Goal: Navigation & Orientation: Find specific page/section

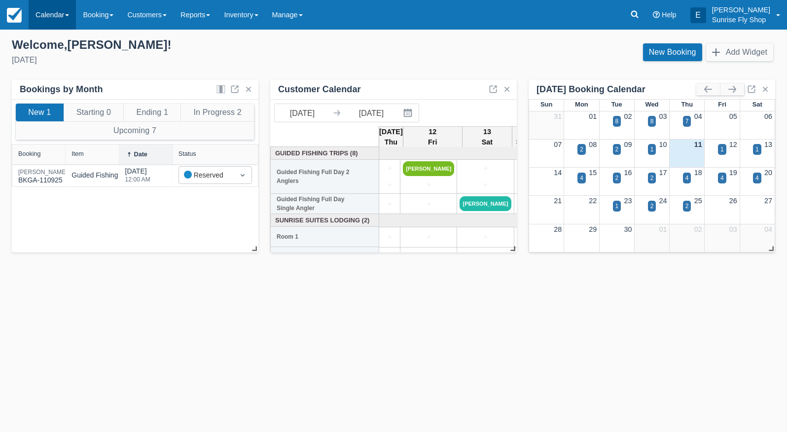
click at [52, 17] on link "Calendar" at bounding box center [52, 15] width 47 height 30
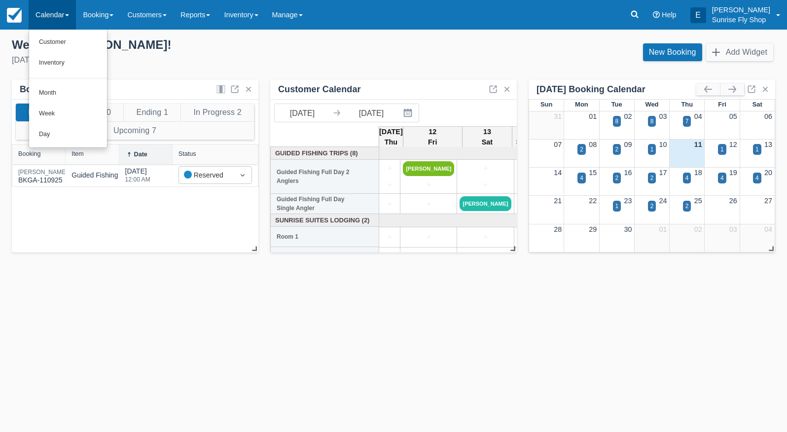
click at [59, 86] on link "Month" at bounding box center [68, 93] width 78 height 21
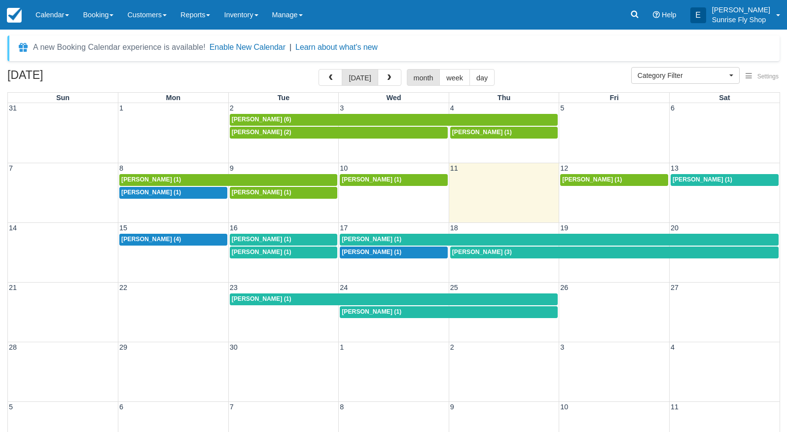
select select
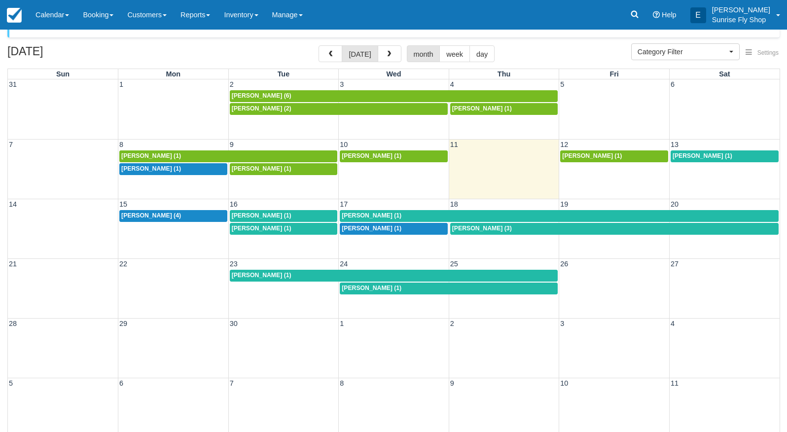
scroll to position [24, 0]
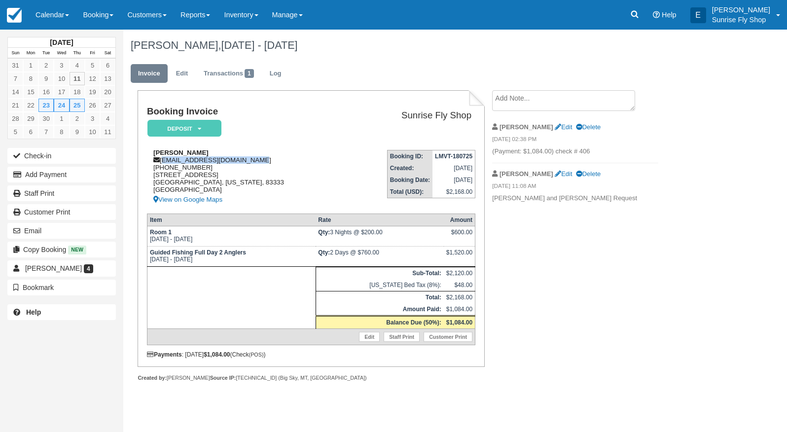
drag, startPoint x: 252, startPoint y: 162, endPoint x: 162, endPoint y: 163, distance: 89.8
click at [162, 163] on div "Jeff Anderton jeffanderton1326@gmail.com 1 (208) 720-2884 841 Sunrise Dr. Halle…" at bounding box center [247, 177] width 200 height 57
copy div "jeffanderton1326@gmail.com"
click at [46, 12] on link "Calendar" at bounding box center [52, 15] width 47 height 30
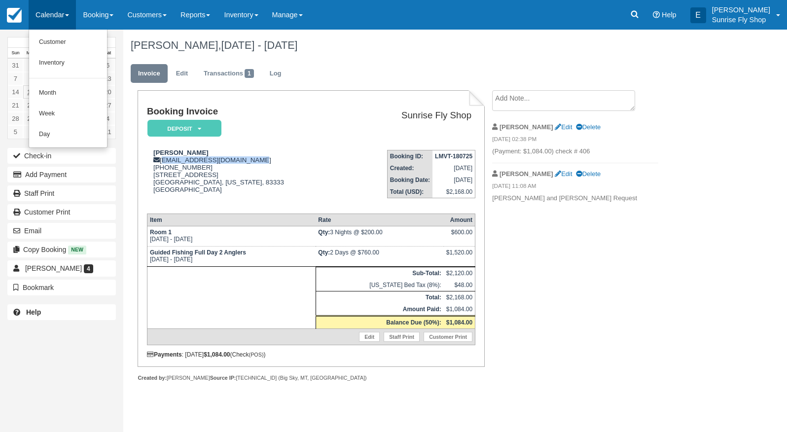
click at [37, 88] on link "Month" at bounding box center [68, 93] width 78 height 21
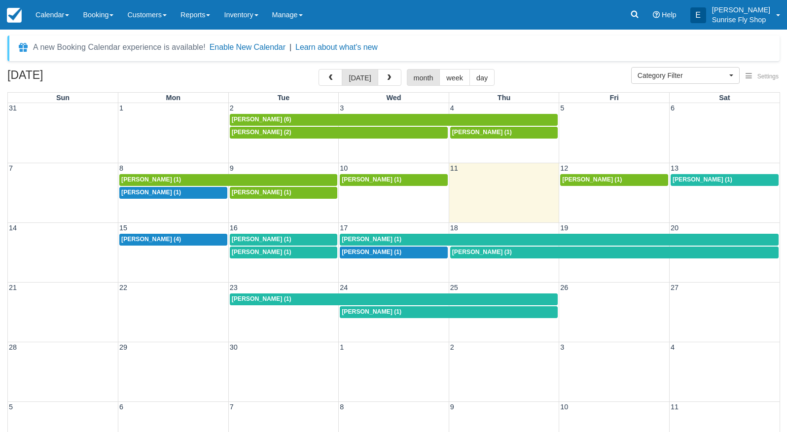
select select
click at [293, 299] on div "[PERSON_NAME] (1)" at bounding box center [394, 299] width 324 height 8
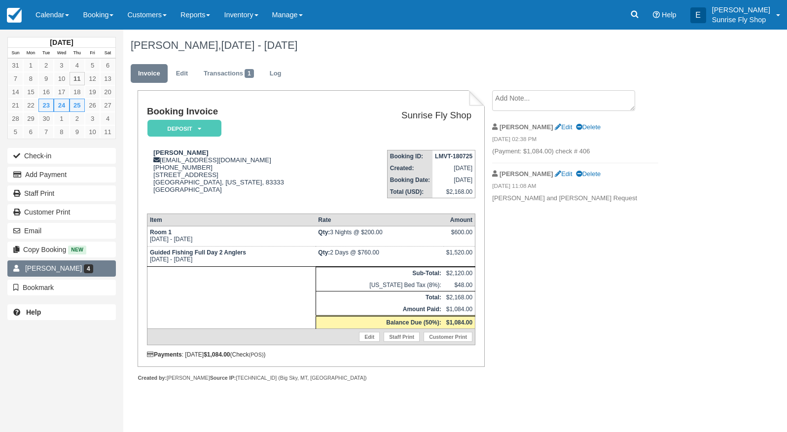
click at [51, 268] on span "Jeff Anderton" at bounding box center [53, 268] width 57 height 8
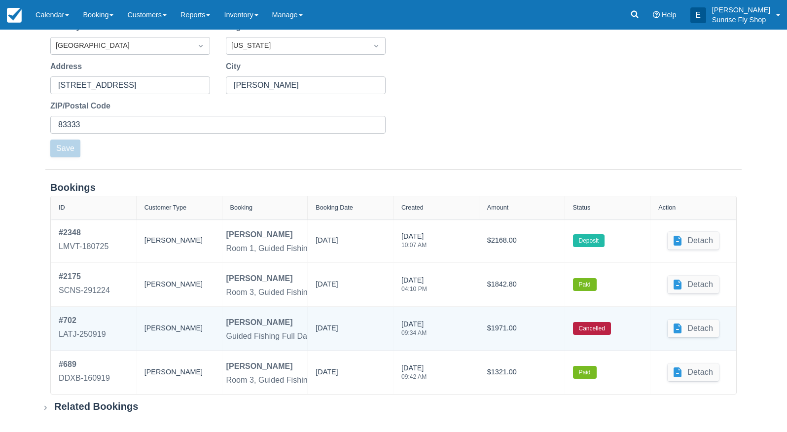
scroll to position [260, 0]
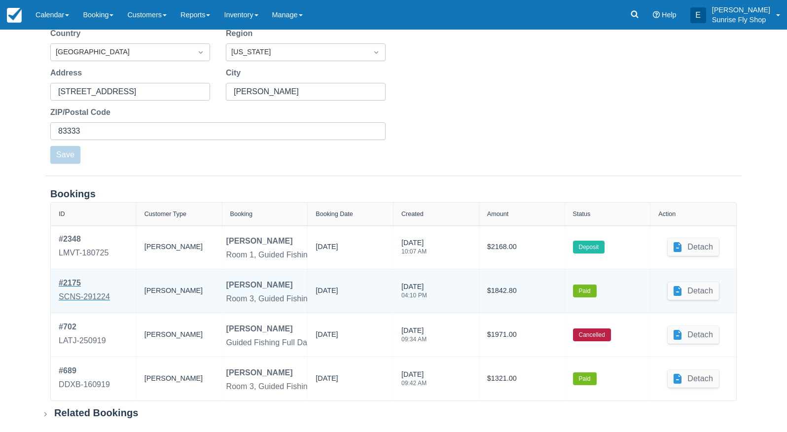
click at [77, 291] on div "SCNS-291224" at bounding box center [84, 297] width 51 height 12
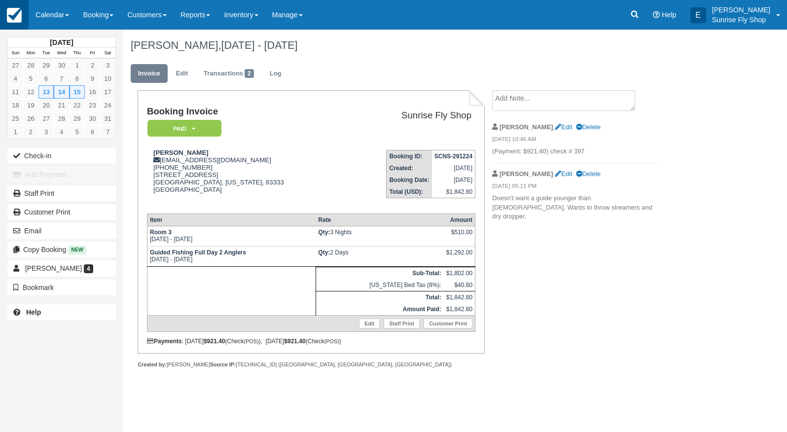
click at [25, 20] on link at bounding box center [14, 15] width 29 height 30
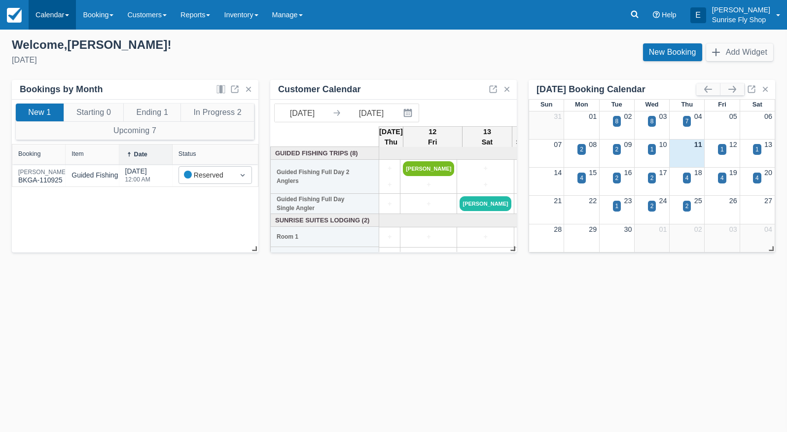
click at [33, 21] on link "Calendar" at bounding box center [52, 15] width 47 height 30
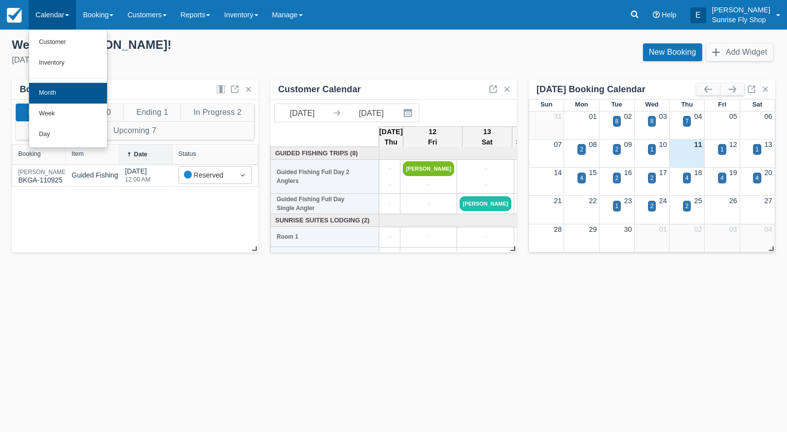
drag, startPoint x: 48, startPoint y: 91, endPoint x: 42, endPoint y: 90, distance: 5.6
click at [42, 90] on link "Month" at bounding box center [68, 93] width 78 height 21
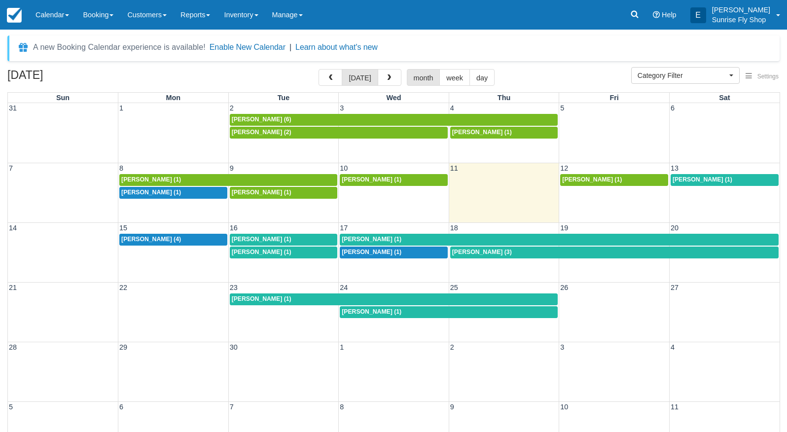
select select
click at [54, 22] on link "Calendar" at bounding box center [52, 15] width 47 height 30
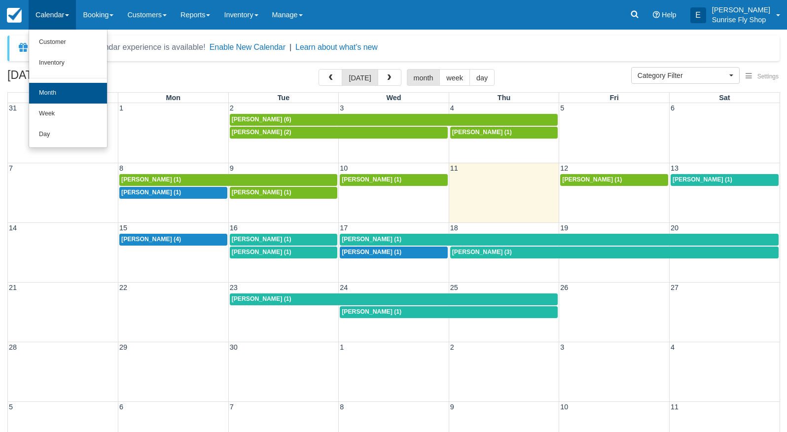
click at [51, 93] on link "Month" at bounding box center [68, 93] width 78 height 21
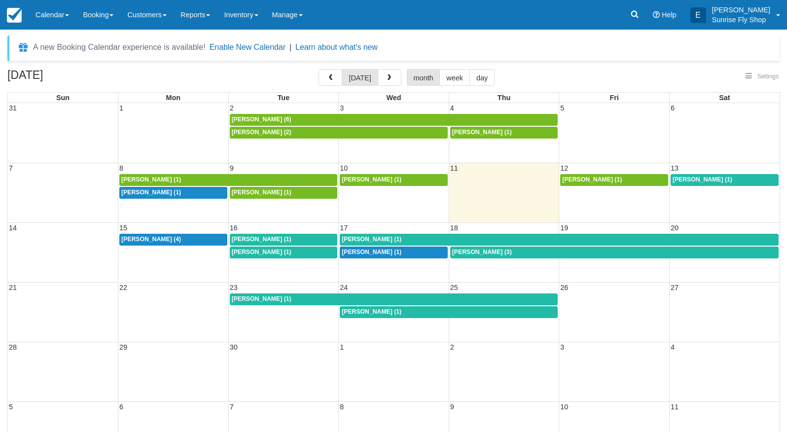
select select
click at [379, 79] on button "button" at bounding box center [390, 77] width 24 height 17
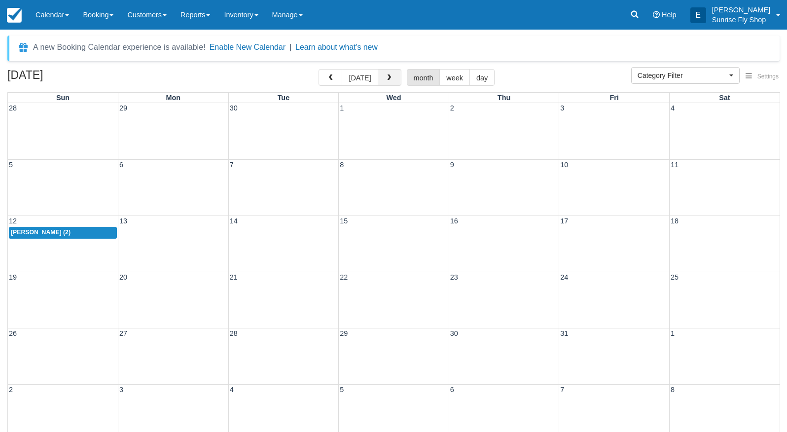
click at [381, 78] on button "button" at bounding box center [390, 77] width 24 height 17
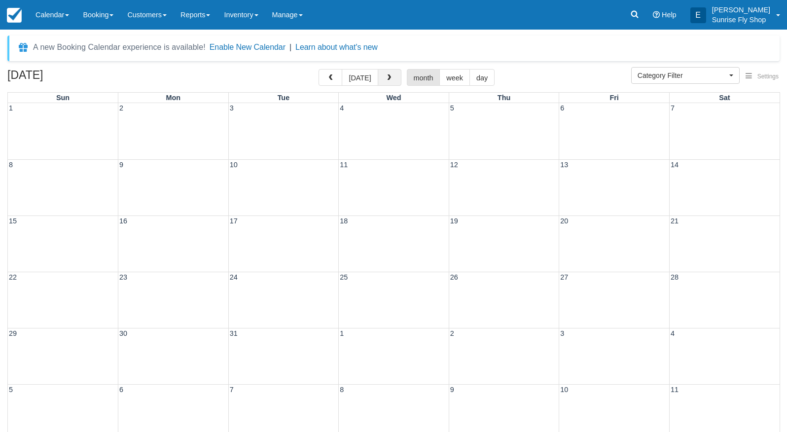
click at [381, 78] on button "button" at bounding box center [390, 77] width 24 height 17
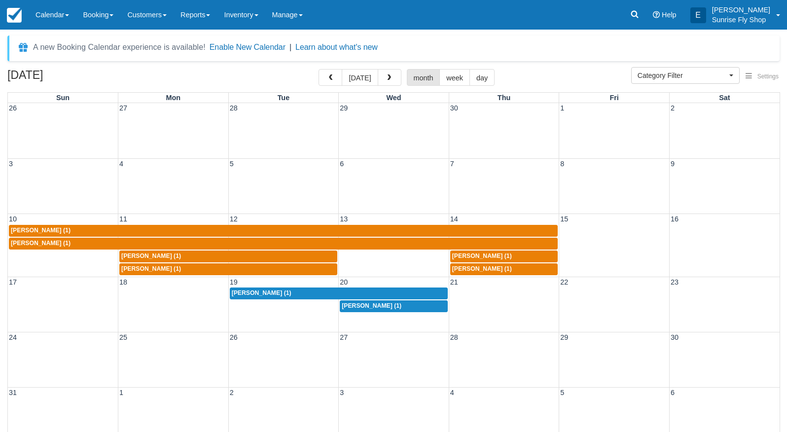
click at [69, 230] on div "Dave Shorett (1)" at bounding box center [283, 231] width 545 height 8
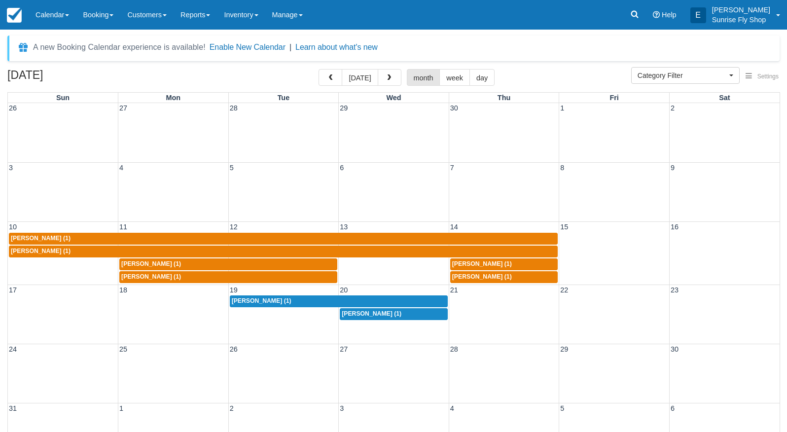
select select
click at [66, 249] on div "[PERSON_NAME] (1)" at bounding box center [283, 252] width 545 height 8
select select
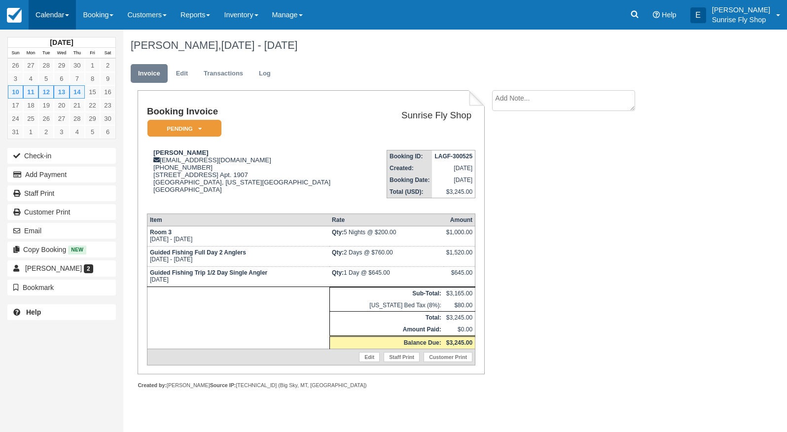
click at [48, 13] on link "Calendar" at bounding box center [52, 15] width 47 height 30
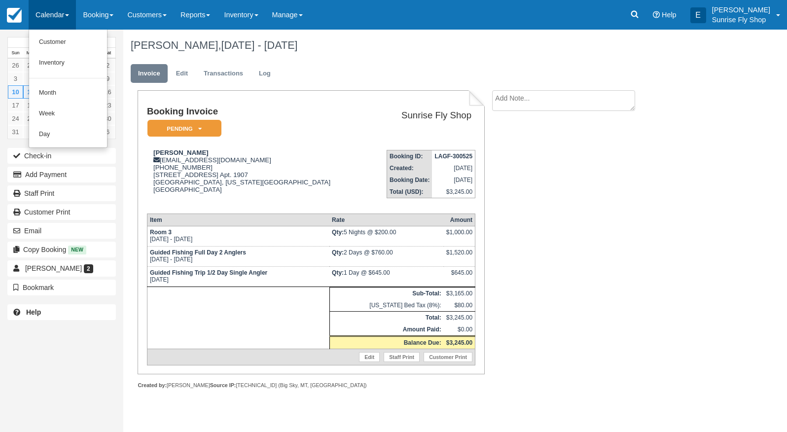
click at [55, 93] on link "Month" at bounding box center [68, 93] width 78 height 21
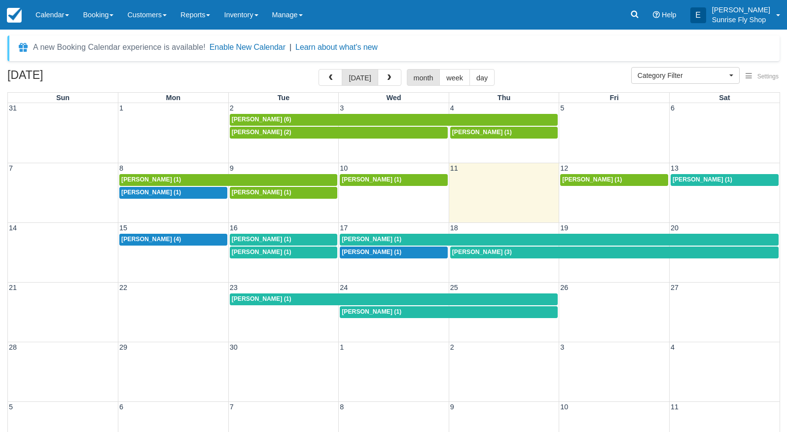
select select
click at [382, 80] on button "button" at bounding box center [390, 77] width 24 height 17
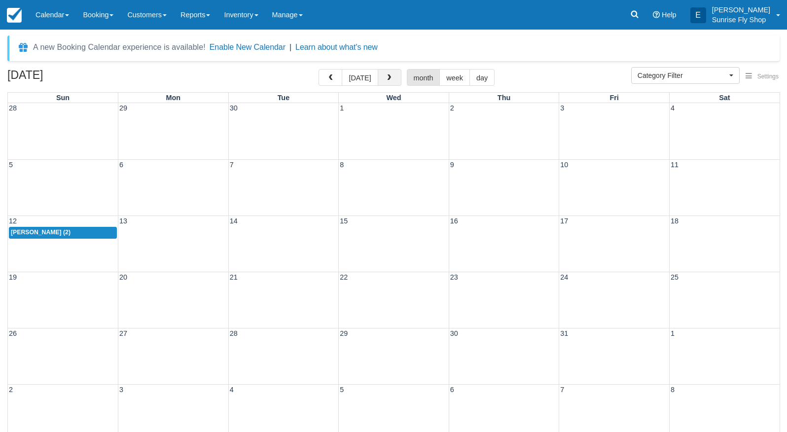
click at [382, 80] on button "button" at bounding box center [390, 77] width 24 height 17
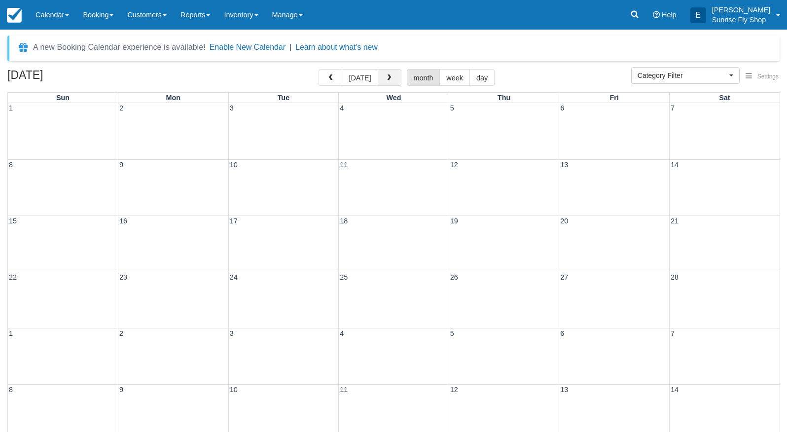
click at [382, 80] on button "button" at bounding box center [390, 77] width 24 height 17
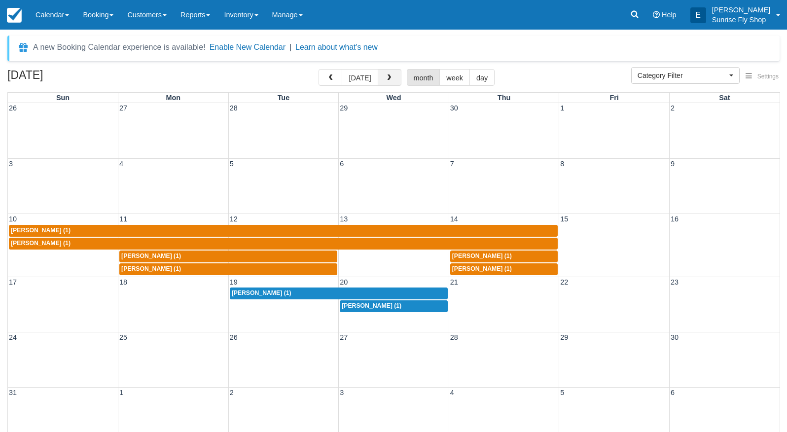
click at [382, 80] on button "button" at bounding box center [390, 77] width 24 height 17
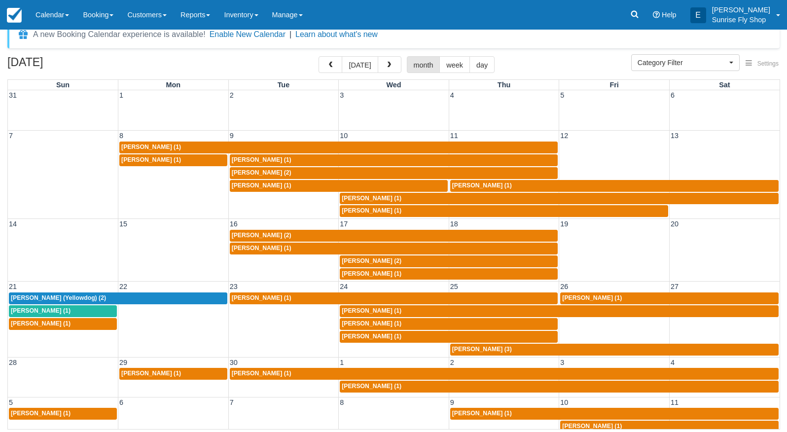
scroll to position [12, 0]
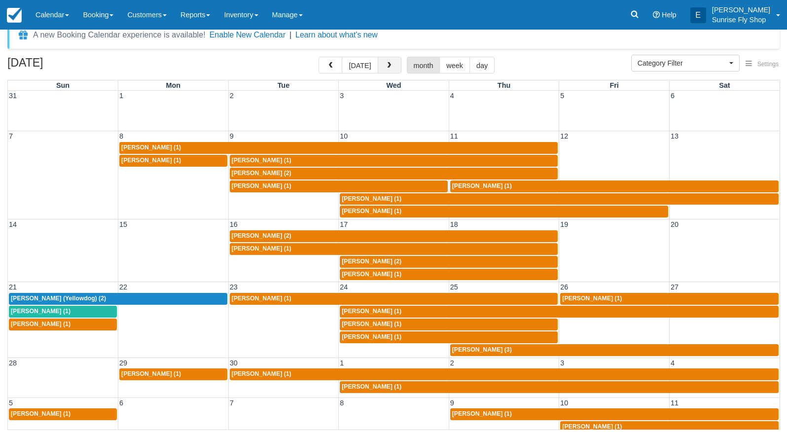
click at [386, 68] on span "button" at bounding box center [389, 65] width 7 height 7
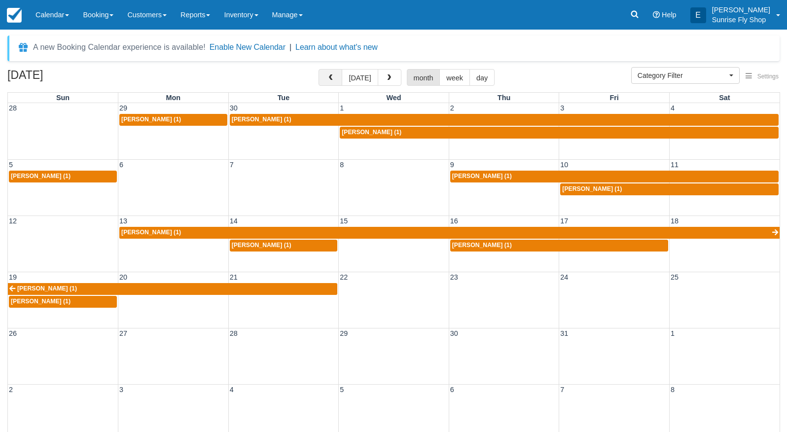
click at [333, 81] on span "button" at bounding box center [330, 77] width 7 height 7
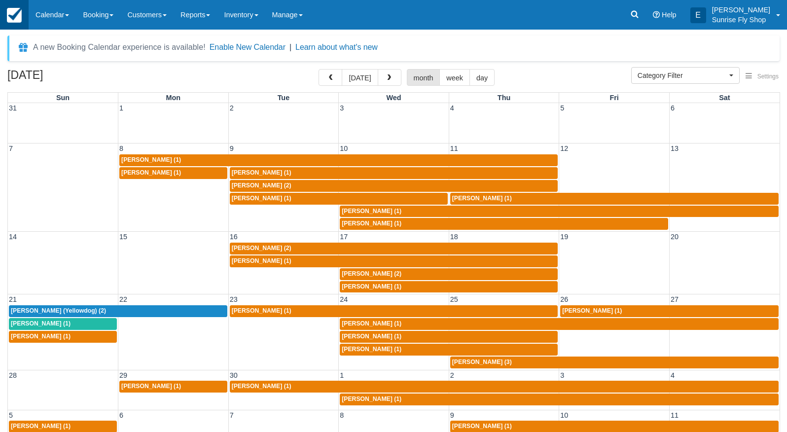
click at [9, 16] on img at bounding box center [14, 15] width 15 height 15
